Goal: Communication & Community: Connect with others

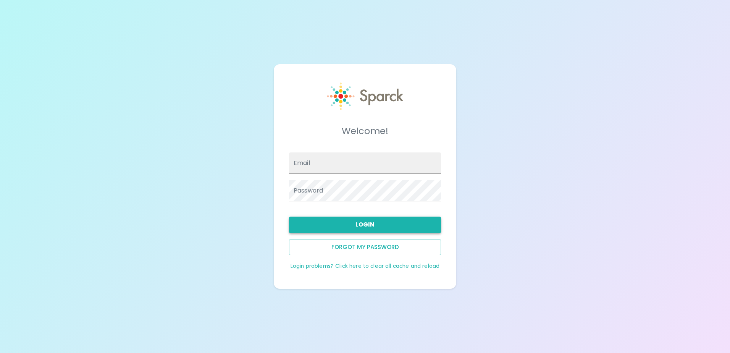
type input "[EMAIL_ADDRESS][DOMAIN_NAME]"
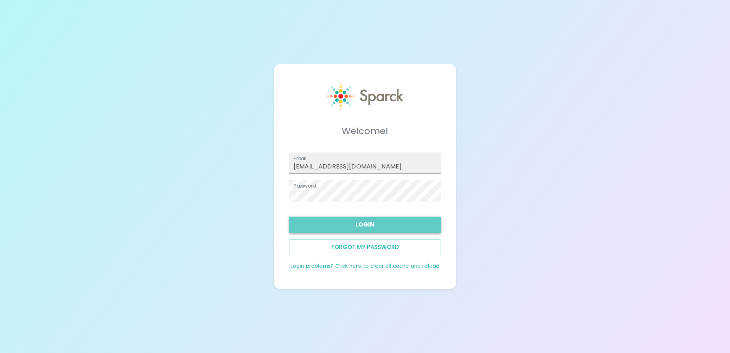
click at [363, 223] on button "Login" at bounding box center [365, 224] width 152 height 16
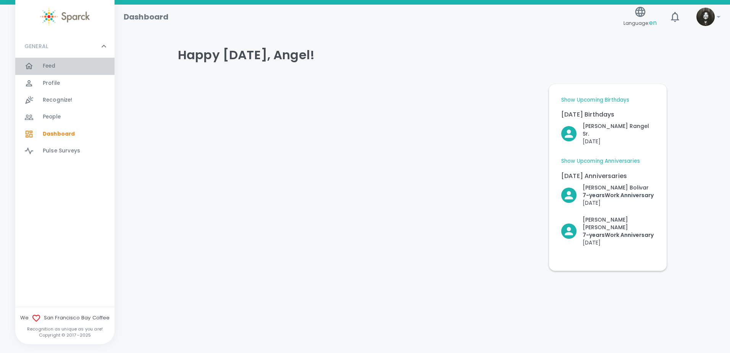
click at [74, 72] on div "Feed 0" at bounding box center [64, 66] width 99 height 17
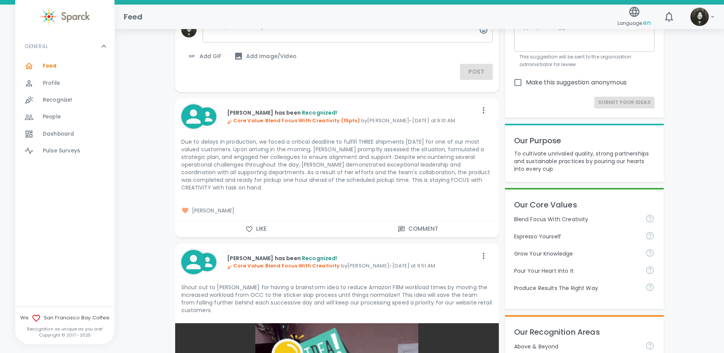
scroll to position [38, 0]
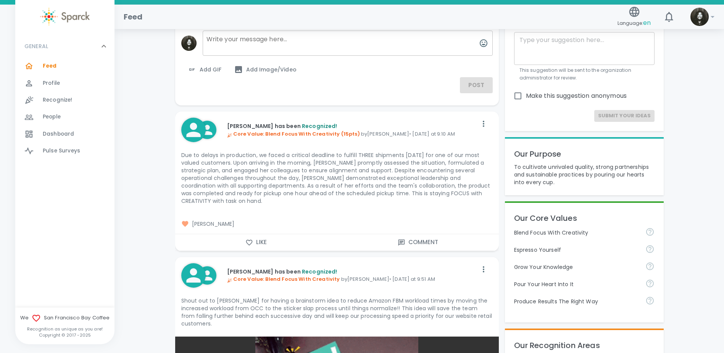
click at [243, 239] on button "Like" at bounding box center [256, 242] width 162 height 16
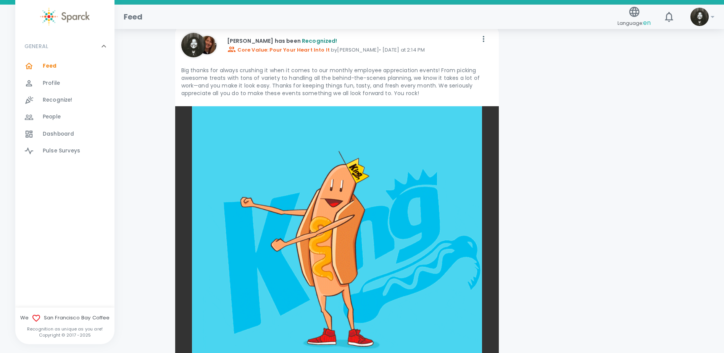
scroll to position [3665, 0]
